Goal: Communication & Community: Answer question/provide support

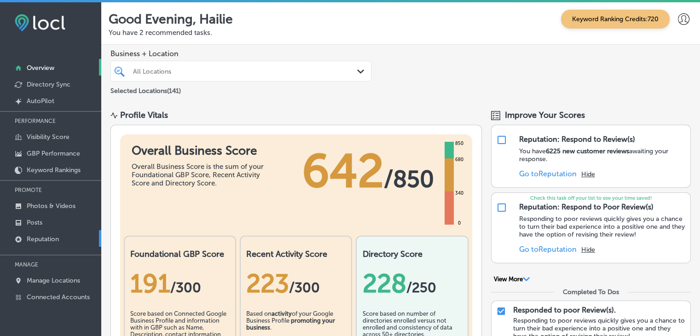
click at [68, 234] on link "Reputation" at bounding box center [50, 238] width 101 height 17
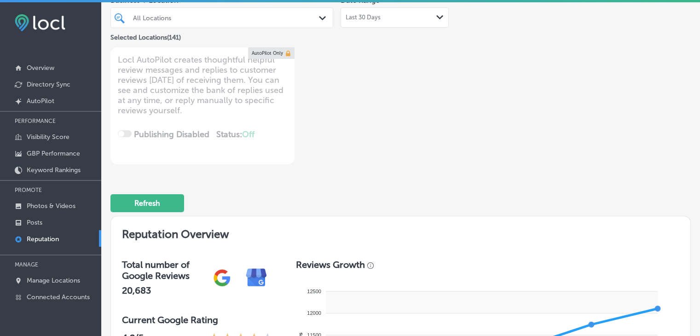
scroll to position [46, 0]
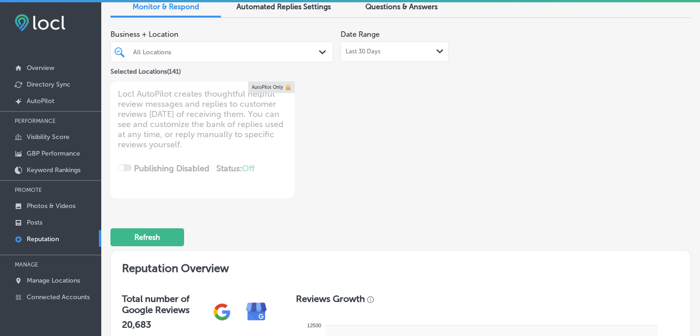
click at [367, 41] on div "Date Range Last 30 Days Path Created with Sketch." at bounding box center [395, 43] width 108 height 36
click at [373, 58] on div "Last 30 Days Path Created with Sketch." at bounding box center [395, 51] width 108 height 20
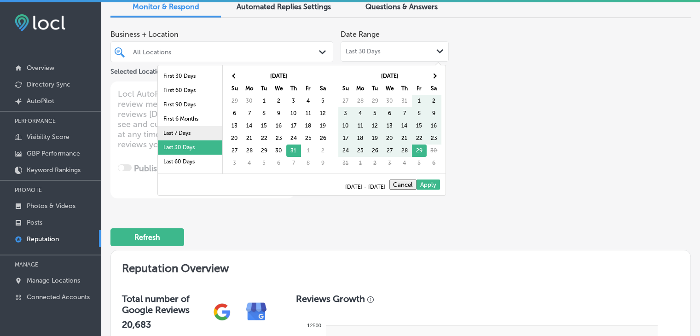
click at [182, 129] on li "Last 7 Days" at bounding box center [190, 133] width 64 height 14
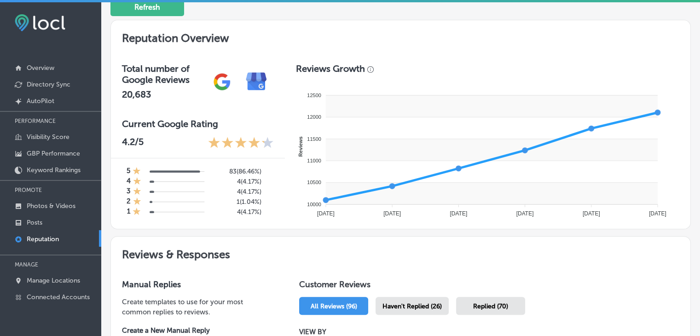
drag, startPoint x: 431, startPoint y: 309, endPoint x: 438, endPoint y: 297, distance: 14.5
click at [432, 310] on div "Haven't Replied (26)" at bounding box center [412, 306] width 73 height 18
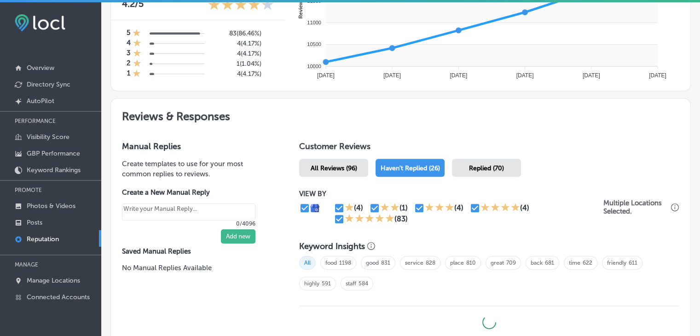
type textarea "x"
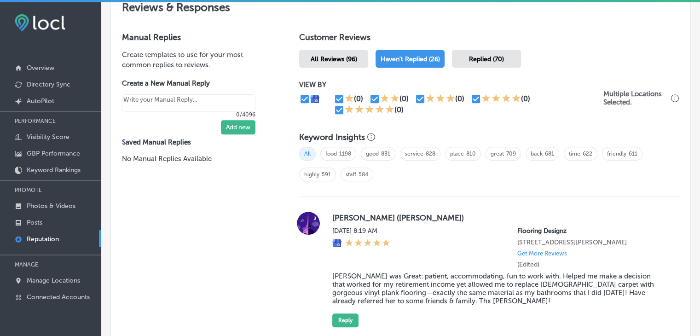
scroll to position [553, 0]
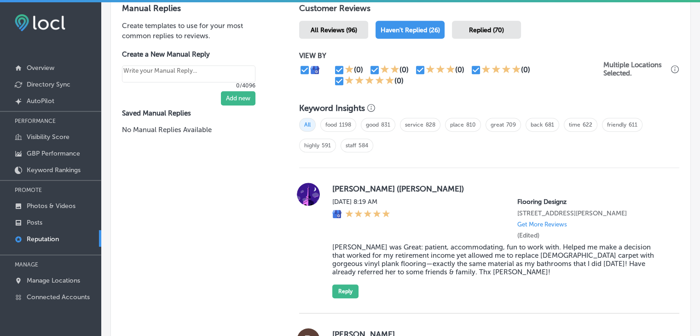
click at [335, 82] on input "checkbox" at bounding box center [339, 81] width 11 height 11
checkbox input "false"
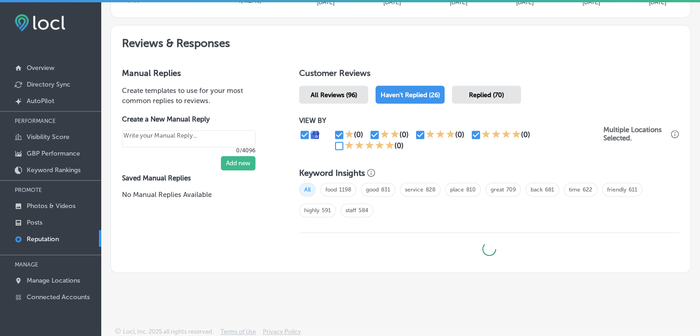
type textarea "x"
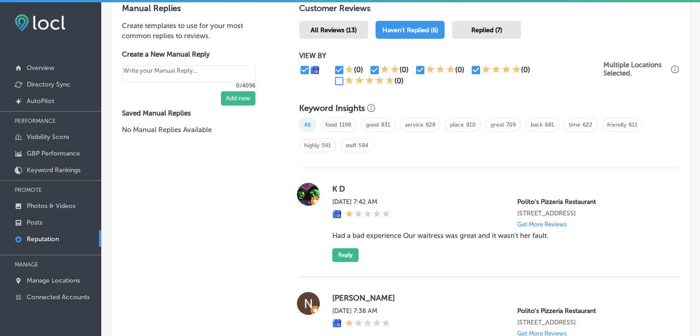
click at [471, 133] on div "All food 1198 good 831 service 828 place 810 great 709 back 681 time 622 friend…" at bounding box center [489, 138] width 380 height 51
click at [478, 67] on input "checkbox" at bounding box center [476, 69] width 11 height 11
checkbox input "false"
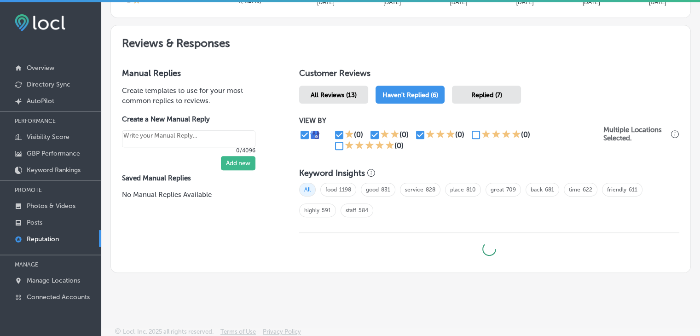
type textarea "x"
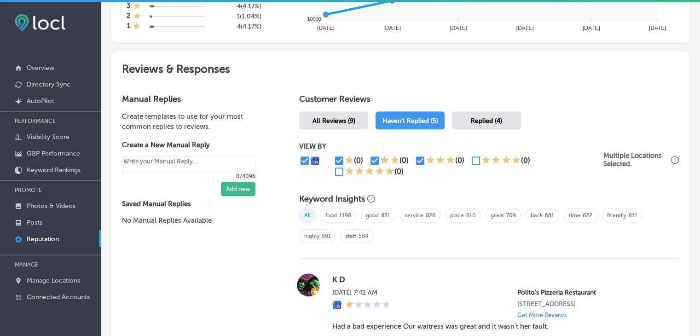
scroll to position [461, 0]
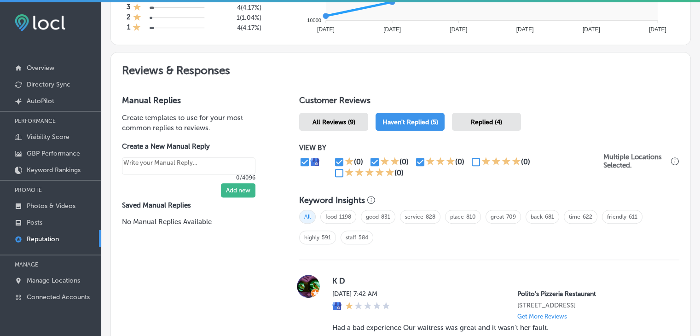
click at [329, 168] on div "(0) (0) (0) (0) (0)" at bounding box center [451, 168] width 304 height 22
click at [338, 158] on input "checkbox" at bounding box center [339, 162] width 11 height 11
checkbox input "false"
type textarea "x"
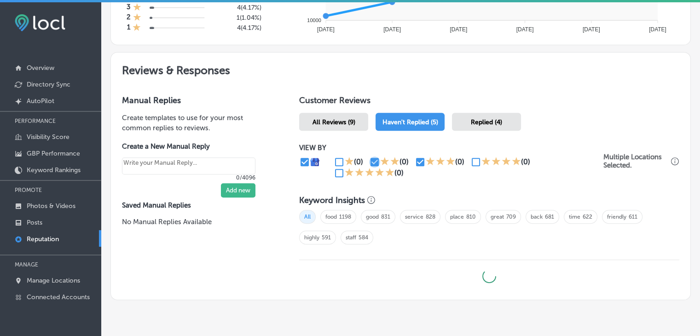
click at [373, 159] on input "checkbox" at bounding box center [374, 162] width 11 height 11
checkbox input "false"
type textarea "x"
click at [426, 159] on icon at bounding box center [430, 161] width 9 height 9
click at [422, 157] on input "checkbox" at bounding box center [420, 162] width 11 height 11
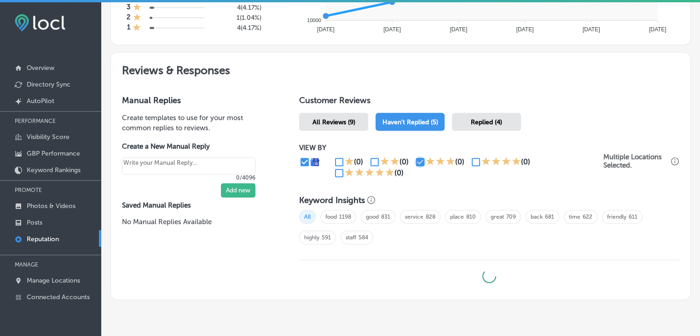
checkbox input "false"
type textarea "x"
click at [476, 159] on input "checkbox" at bounding box center [476, 162] width 11 height 11
checkbox input "true"
type textarea "x"
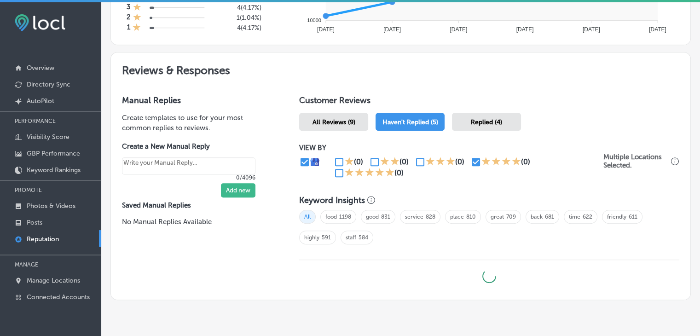
click at [338, 174] on input "checkbox" at bounding box center [339, 173] width 11 height 11
checkbox input "true"
type textarea "x"
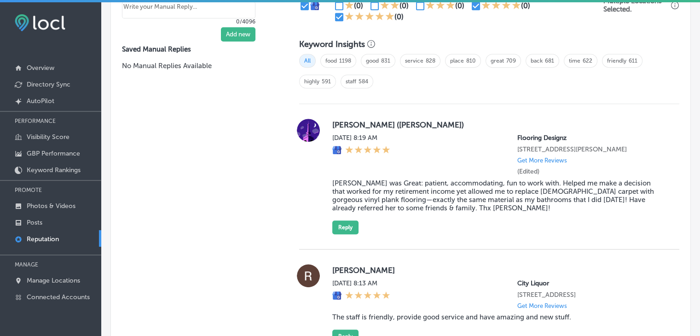
scroll to position [628, 0]
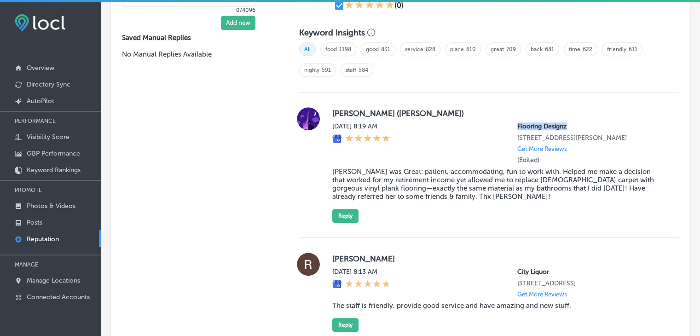
drag, startPoint x: 523, startPoint y: 119, endPoint x: 497, endPoint y: 120, distance: 25.8
click at [497, 120] on div "[PERSON_NAME] ([PERSON_NAME][DATE] 8:19 AM Flooring Designz [STREET_ADDRESS][PE…" at bounding box center [498, 165] width 332 height 116
click at [503, 123] on div "[DATE] 8:19 AM Flooring Designz [STREET_ADDRESS][PERSON_NAME] Get More Reviews …" at bounding box center [498, 142] width 332 height 41
click at [518, 124] on p "Flooring Designz" at bounding box center [591, 126] width 147 height 8
drag, startPoint x: 521, startPoint y: 126, endPoint x: 566, endPoint y: 125, distance: 44.2
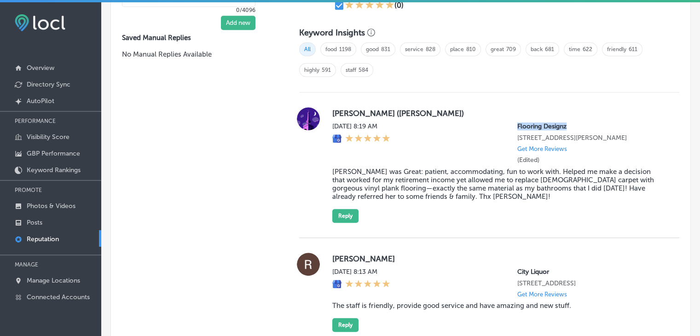
click at [566, 125] on div "[DATE] 8:19 AM Flooring Designz [STREET_ADDRESS][PERSON_NAME] Get More Reviews …" at bounding box center [498, 142] width 332 height 41
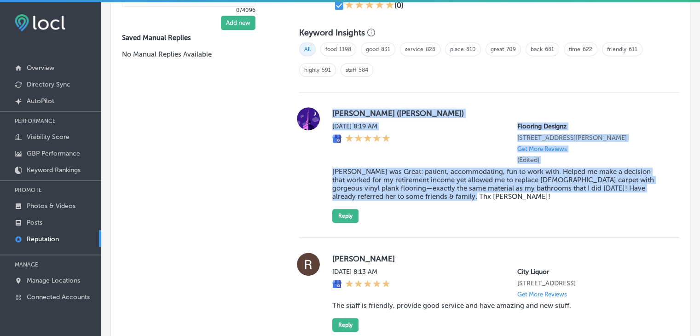
drag, startPoint x: 328, startPoint y: 115, endPoint x: 462, endPoint y: 202, distance: 159.8
click at [462, 202] on div "[PERSON_NAME] ([PERSON_NAME][DATE] 8:19 AM Flooring Designz [STREET_ADDRESS][PE…" at bounding box center [489, 165] width 380 height 116
copy div "[PERSON_NAME] ([PERSON_NAME][DATE] 8:19 AM Flooring Designz [STREET_ADDRESS][PE…"
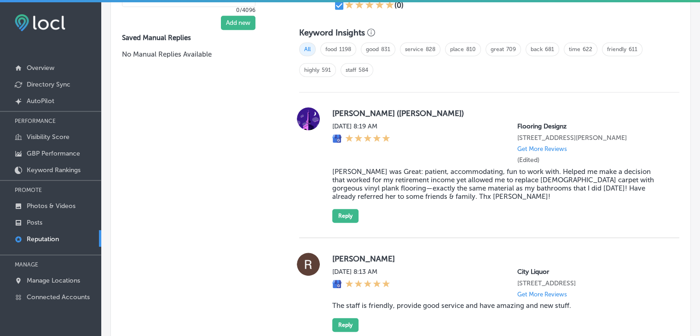
click at [321, 161] on div "[PERSON_NAME] ([PERSON_NAME][DATE] 8:19 AM Flooring Designz [STREET_ADDRESS][PE…" at bounding box center [489, 165] width 380 height 116
click at [350, 220] on button "Reply" at bounding box center [345, 216] width 26 height 14
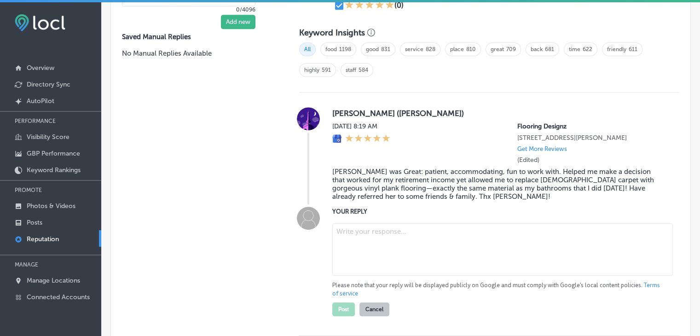
click at [368, 253] on textarea at bounding box center [502, 249] width 341 height 52
paste textarea "Thank you, [PERSON_NAME], for the wonderful review! We’re so glad to hear that …"
type textarea "Thank you, [PERSON_NAME], for the wonderful review! We’re so glad to hear that …"
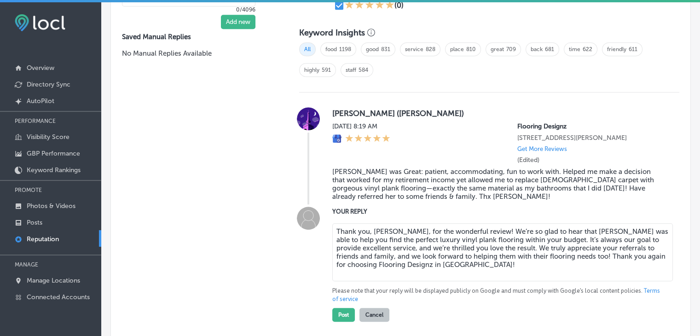
type textarea "x"
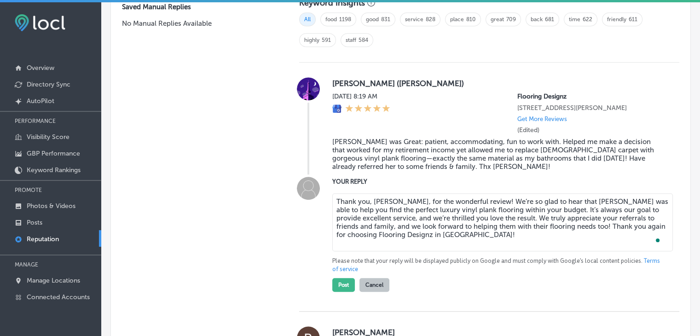
scroll to position [674, 0]
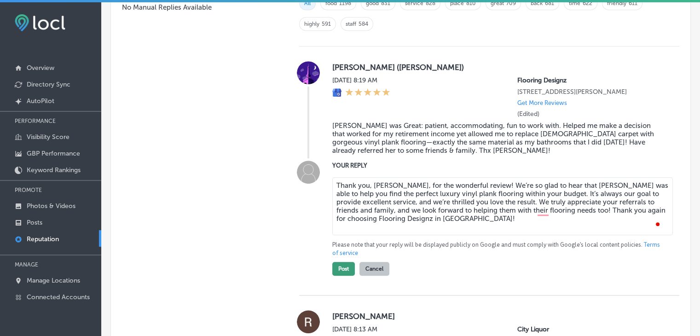
type textarea "Thank you, [PERSON_NAME], for the wonderful review! We’re so glad to hear that …"
click at [332, 272] on button "Post" at bounding box center [343, 269] width 23 height 14
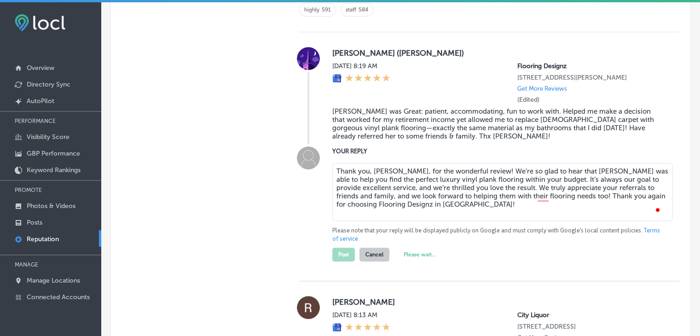
type textarea "x"
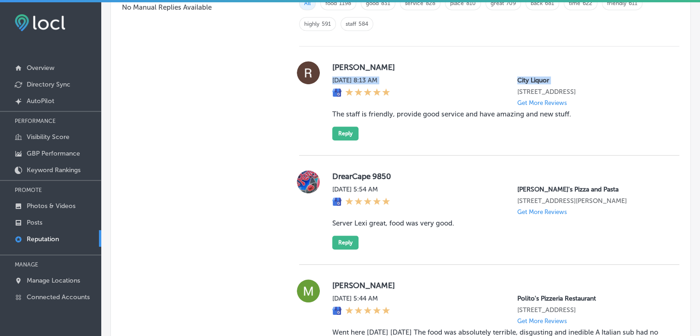
drag, startPoint x: 549, startPoint y: 70, endPoint x: 505, endPoint y: 70, distance: 43.8
click at [502, 70] on div "[PERSON_NAME][DATE] 8:13 AM City Liquor [STREET_ADDRESS] Get More Reviews The s…" at bounding box center [498, 100] width 332 height 79
click at [506, 70] on label "[PERSON_NAME]" at bounding box center [498, 67] width 332 height 9
drag, startPoint x: 512, startPoint y: 76, endPoint x: 549, endPoint y: 70, distance: 37.3
click at [549, 70] on div "[PERSON_NAME][DATE] 8:13 AM City Liquor [STREET_ADDRESS] Get More Reviews The s…" at bounding box center [498, 100] width 332 height 79
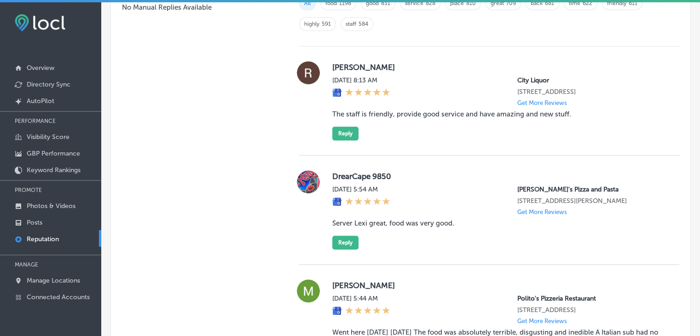
click at [546, 76] on p "City Liquor" at bounding box center [591, 80] width 147 height 8
drag, startPoint x: 548, startPoint y: 78, endPoint x: 497, endPoint y: 77, distance: 51.1
click at [497, 77] on div "[DATE] 8:13 AM City Liquor [STREET_ADDRESS] Get More Reviews" at bounding box center [498, 91] width 332 height 30
copy p "City Liquor"
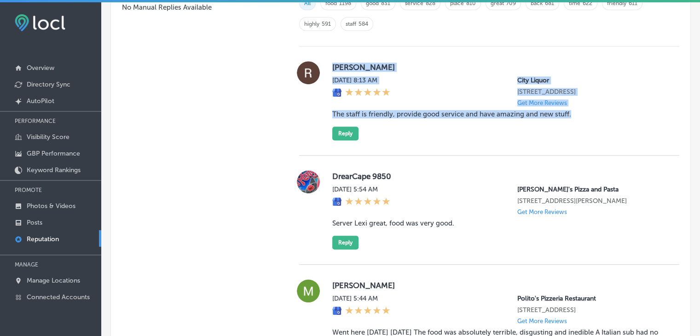
drag, startPoint x: 329, startPoint y: 60, endPoint x: 571, endPoint y: 113, distance: 248.0
click at [571, 113] on div "[PERSON_NAME][DATE] 8:13 AM City Liquor [STREET_ADDRESS] Get More Reviews The s…" at bounding box center [489, 100] width 380 height 79
copy div "[PERSON_NAME][DATE] 8:13 AM City Liquor [STREET_ADDRESS] Get More Reviews The s…"
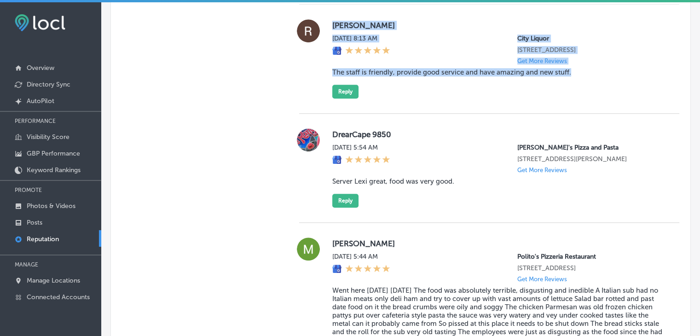
scroll to position [720, 0]
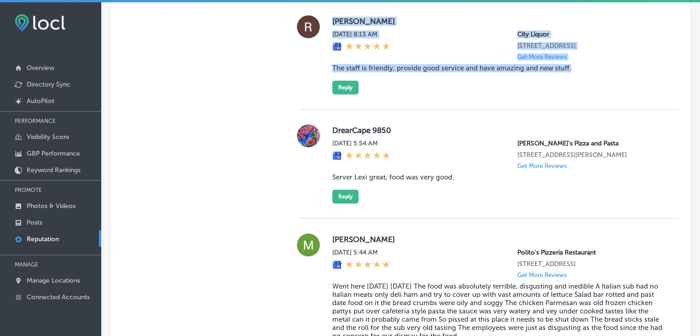
click at [362, 98] on div "[PERSON_NAME][DATE] 8:13 AM City Liquor [STREET_ADDRESS] Get More Reviews The s…" at bounding box center [489, 54] width 380 height 109
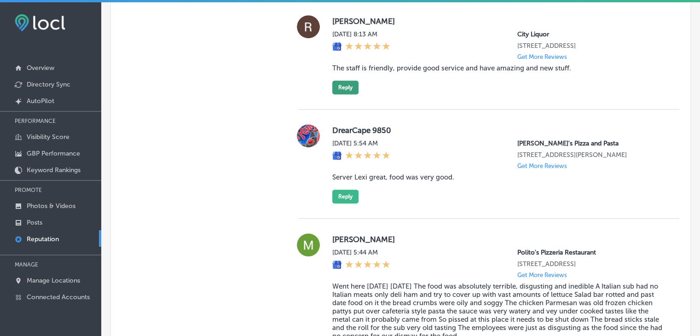
click at [350, 83] on button "Reply" at bounding box center [345, 88] width 26 height 14
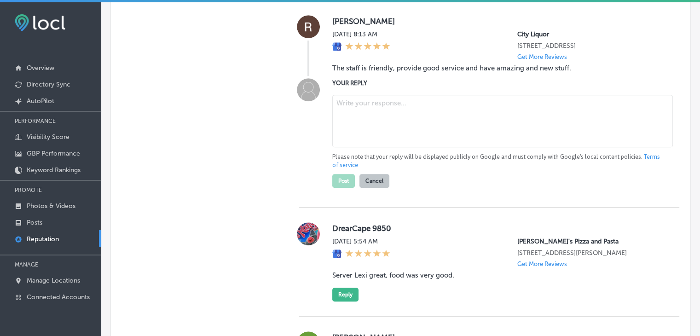
click at [357, 105] on textarea at bounding box center [502, 121] width 341 height 52
paste textarea "Thank you, [PERSON_NAME]! We're so glad to hear that you enjoyed the friendly s…"
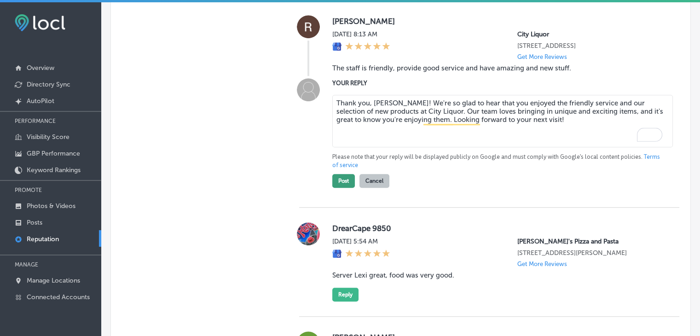
type textarea "Thank you, [PERSON_NAME]! We're so glad to hear that you enjoyed the friendly s…"
click at [335, 177] on button "Post" at bounding box center [343, 181] width 23 height 14
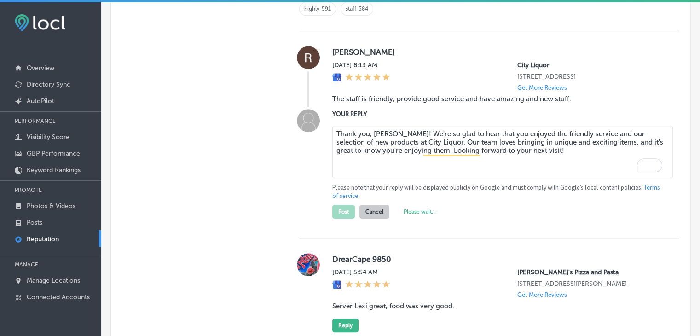
scroll to position [812, 0]
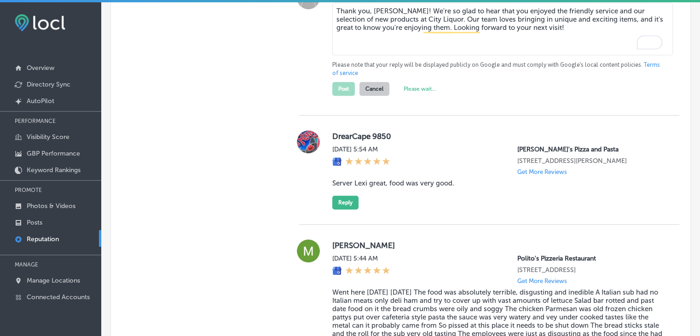
type textarea "x"
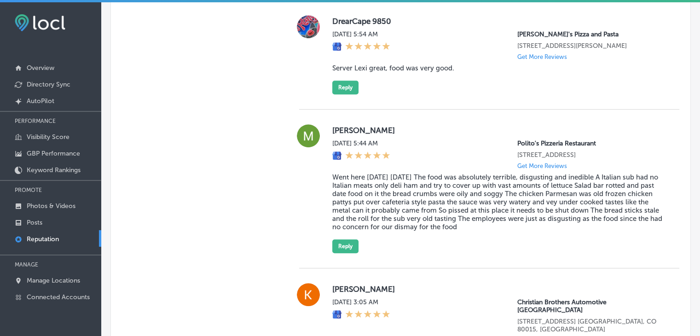
scroll to position [628, 0]
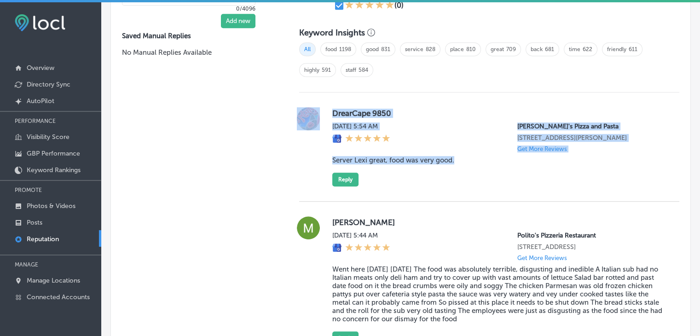
drag, startPoint x: 319, startPoint y: 111, endPoint x: 469, endPoint y: 162, distance: 159.0
click at [469, 162] on div "DrearCape 9850 [DATE] 5:54 AM [PERSON_NAME]'s Pizza and Pasta [STREET_ADDRESS][…" at bounding box center [489, 146] width 380 height 79
copy div "DrearCape 9850 [DATE] 5:54 AM [PERSON_NAME]'s Pizza and Pasta [STREET_ADDRESS][…"
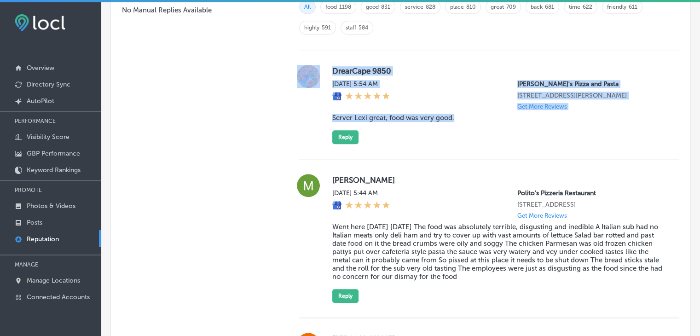
scroll to position [720, 0]
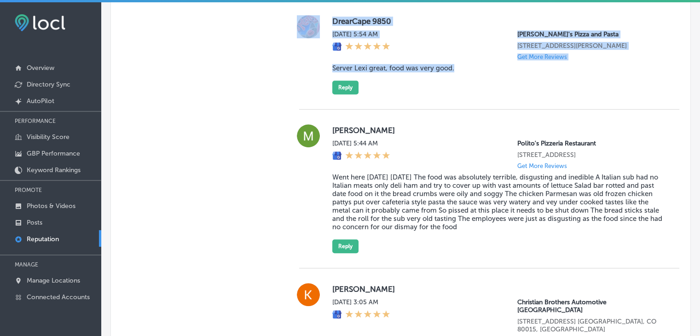
click at [350, 169] on div "[PERSON_NAME] [DATE] 5:44 AM [PERSON_NAME] Pizzeria Restaurant [STREET_ADDRESS]…" at bounding box center [498, 188] width 332 height 129
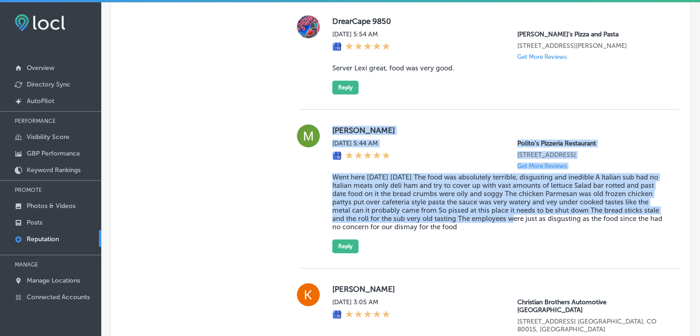
drag, startPoint x: 332, startPoint y: 130, endPoint x: 536, endPoint y: 222, distance: 224.4
click at [536, 222] on div "[PERSON_NAME] [DATE] 5:44 AM [PERSON_NAME] Pizzeria Restaurant [STREET_ADDRESS]…" at bounding box center [498, 188] width 332 height 129
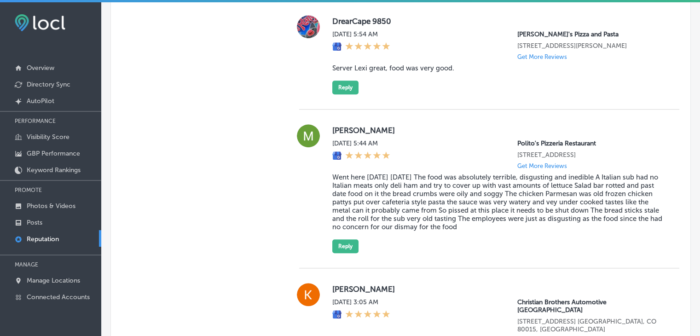
click at [534, 228] on blockquote "Went here [DATE] [DATE] The food was absolutely terrible, disgusting and inedib…" at bounding box center [498, 202] width 332 height 58
drag, startPoint x: 531, startPoint y: 229, endPoint x: 330, endPoint y: 130, distance: 223.9
click at [332, 130] on div "[PERSON_NAME] [DATE] 5:44 AM [PERSON_NAME] Pizzeria Restaurant [STREET_ADDRESS]…" at bounding box center [498, 188] width 332 height 129
copy div "[PERSON_NAME] [DATE] 5:44 AM [PERSON_NAME] Pizzeria Restaurant [STREET_ADDRESS]…"
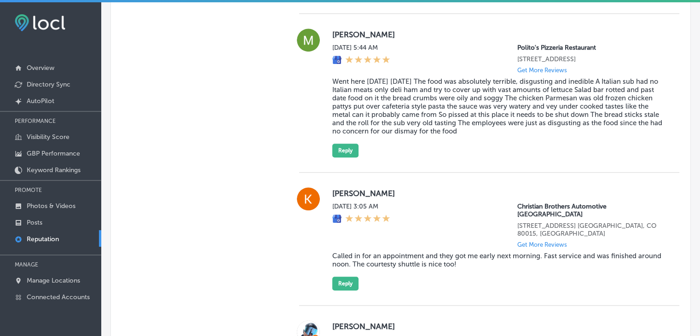
scroll to position [812, 0]
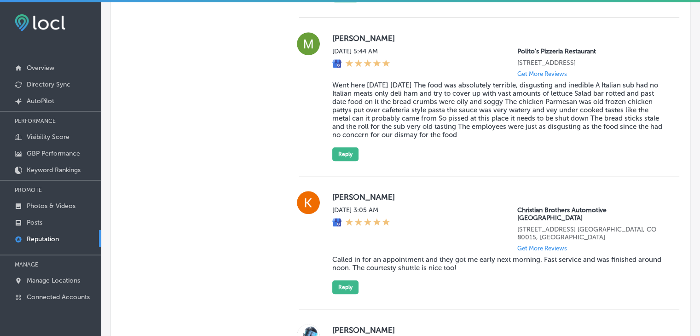
click at [389, 104] on blockquote "Went here [DATE] [DATE] The food was absolutely terrible, disgusting and inedib…" at bounding box center [498, 110] width 332 height 58
click at [453, 98] on blockquote "Went here [DATE] [DATE] The food was absolutely terrible, disgusting and inedib…" at bounding box center [498, 110] width 332 height 58
